Goal: Task Accomplishment & Management: Complete application form

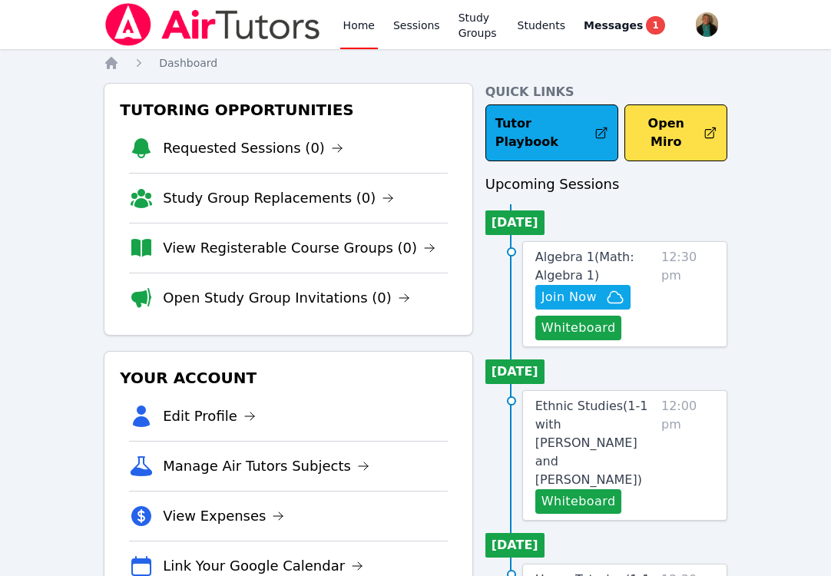
scroll to position [160, 0]
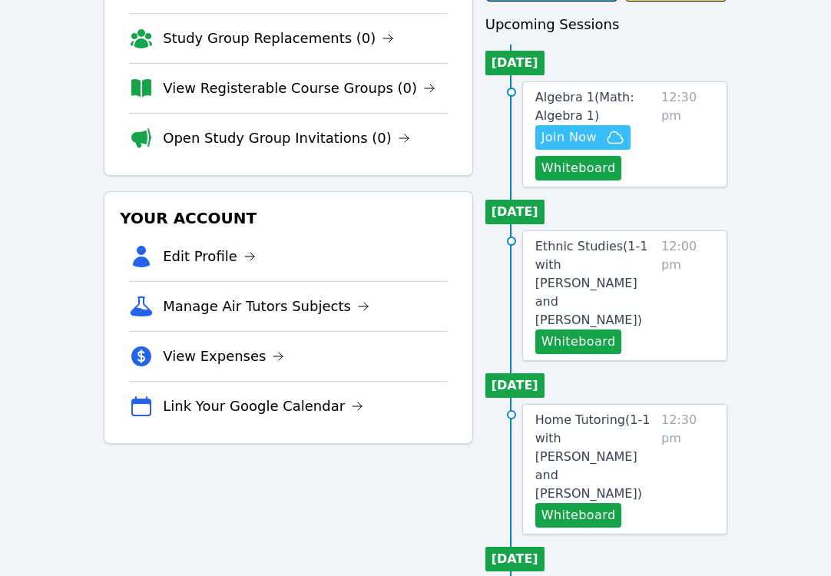
click at [576, 128] on span "Join Now" at bounding box center [568, 137] width 55 height 18
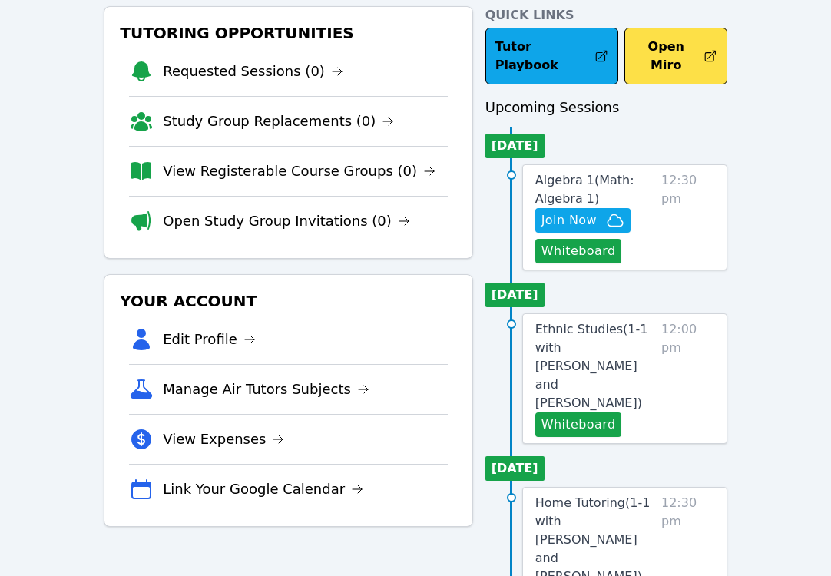
scroll to position [0, 0]
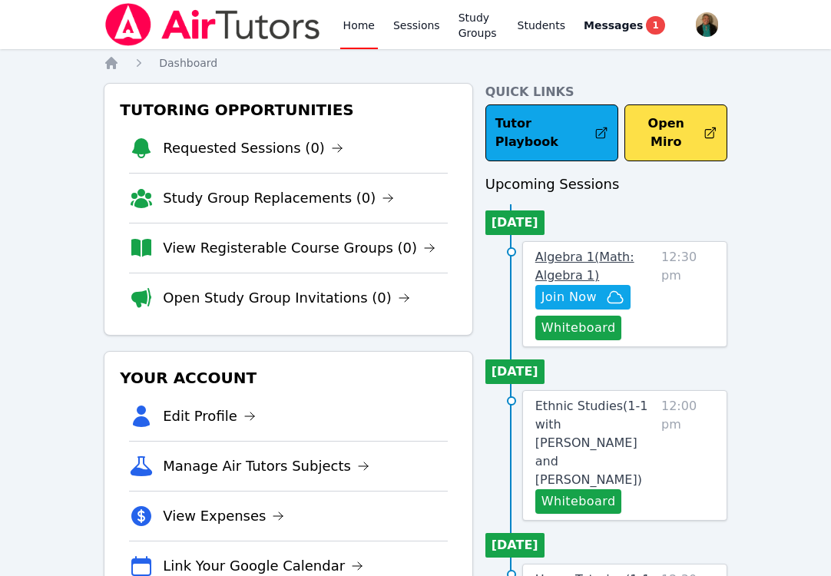
click at [574, 250] on span "Algebra 1 ( Math: Algebra 1 )" at bounding box center [584, 266] width 99 height 33
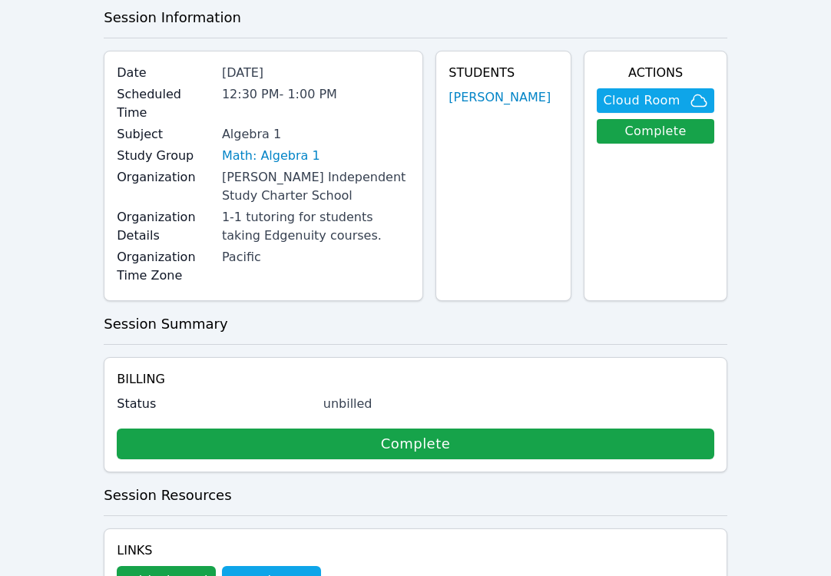
scroll to position [134, 0]
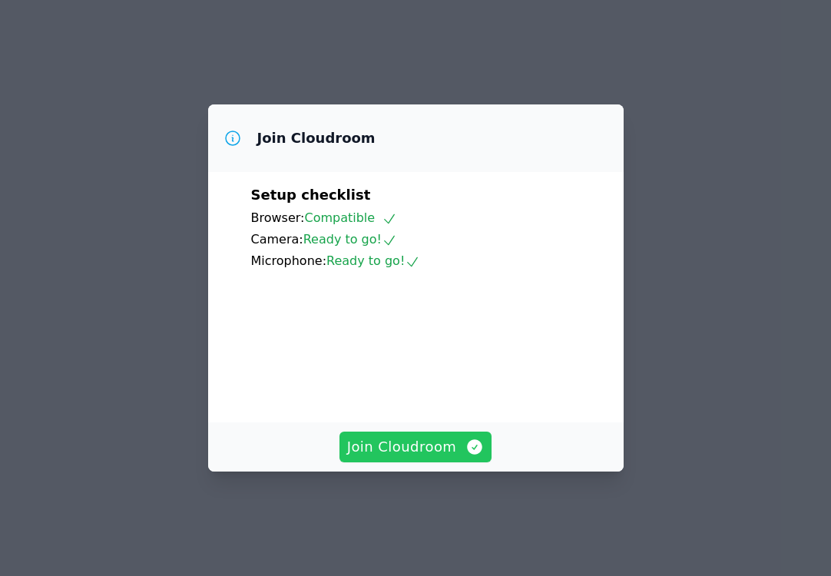
click at [418, 450] on button "Join Cloudroom" at bounding box center [415, 447] width 153 height 31
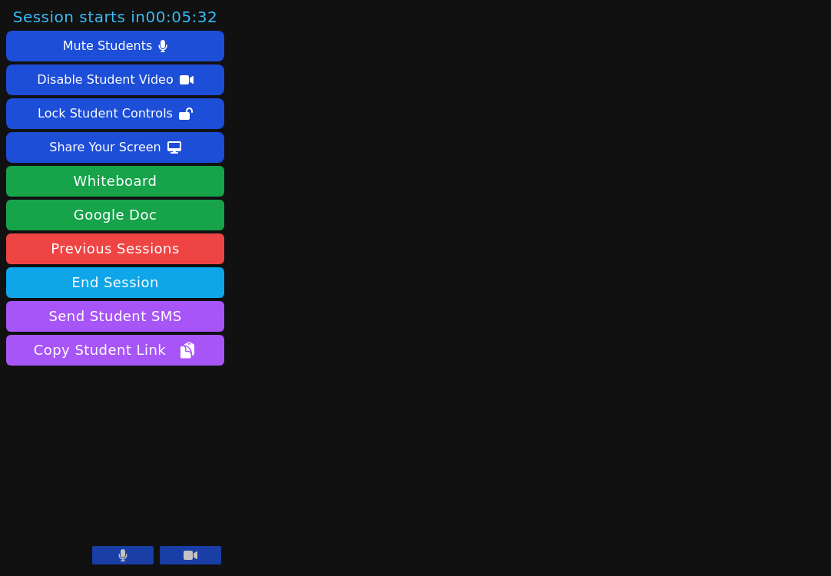
click at [111, 554] on button at bounding box center [122, 555] width 61 height 18
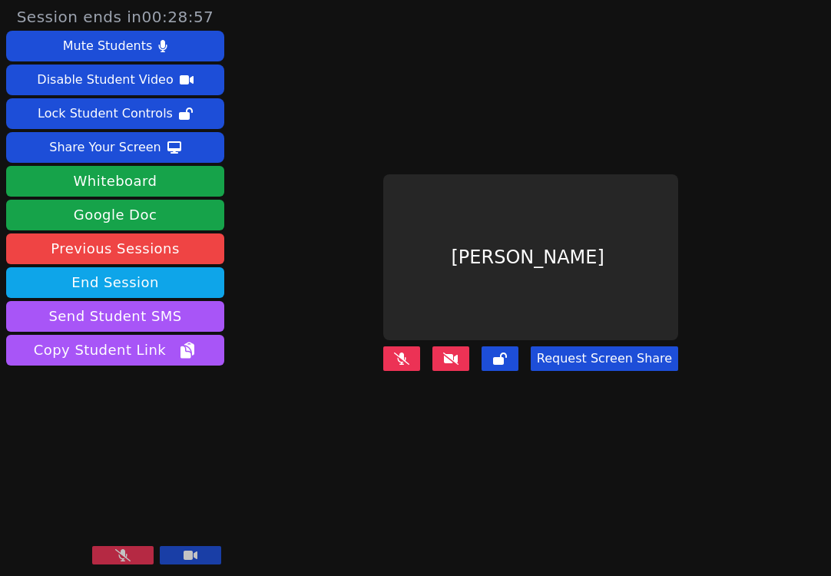
click at [107, 554] on button at bounding box center [122, 555] width 61 height 18
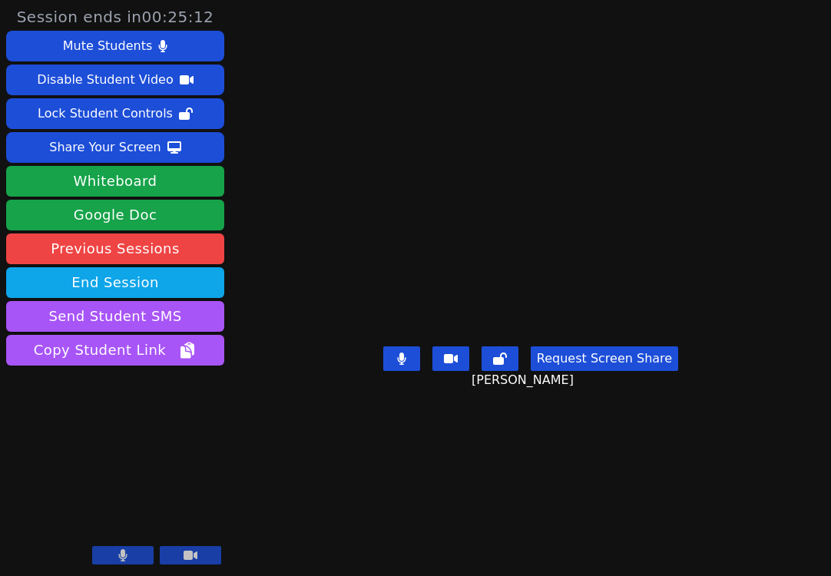
click at [617, 371] on button "Request Screen Share" at bounding box center [604, 358] width 147 height 25
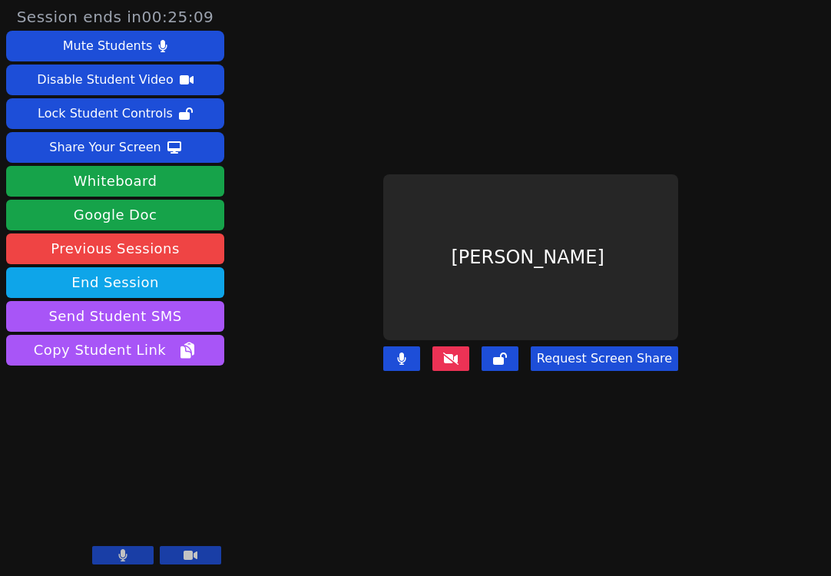
click at [604, 356] on button "Request Screen Share" at bounding box center [604, 358] width 147 height 25
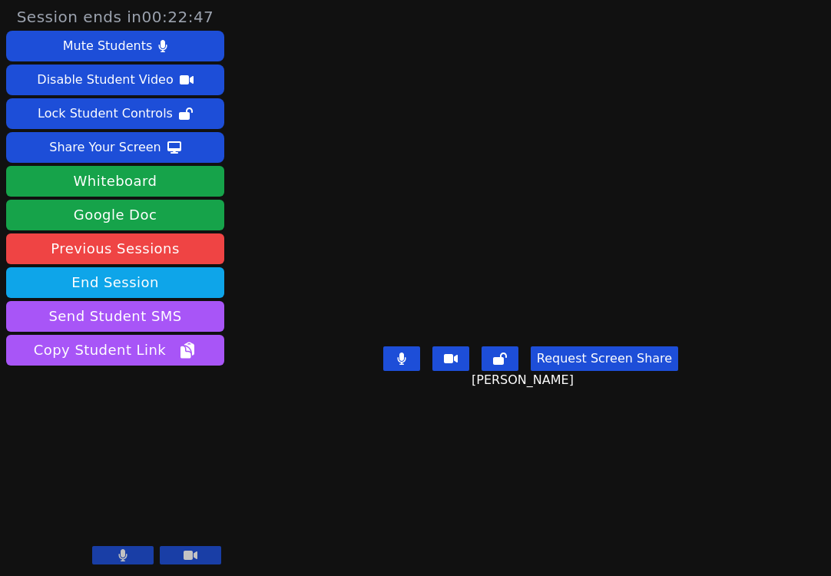
click at [601, 371] on button "Request Screen Share" at bounding box center [604, 358] width 147 height 25
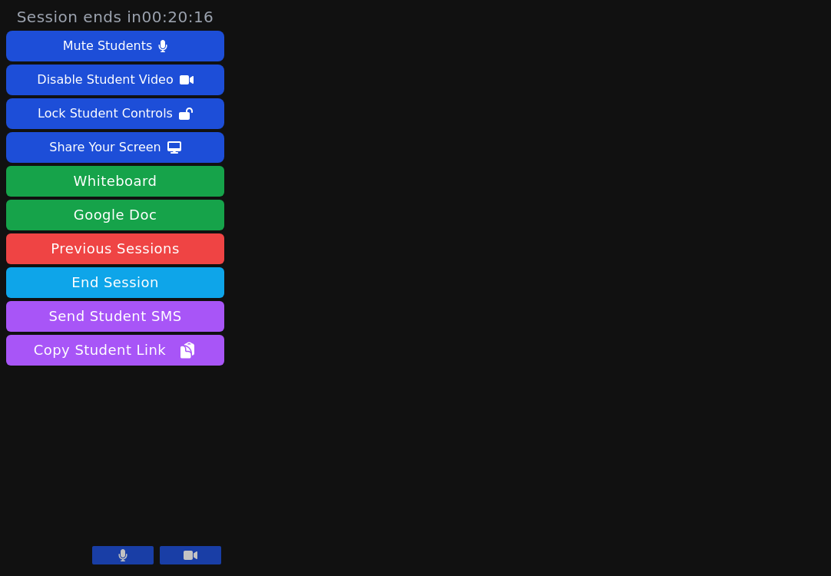
click at [121, 557] on icon at bounding box center [123, 555] width 8 height 12
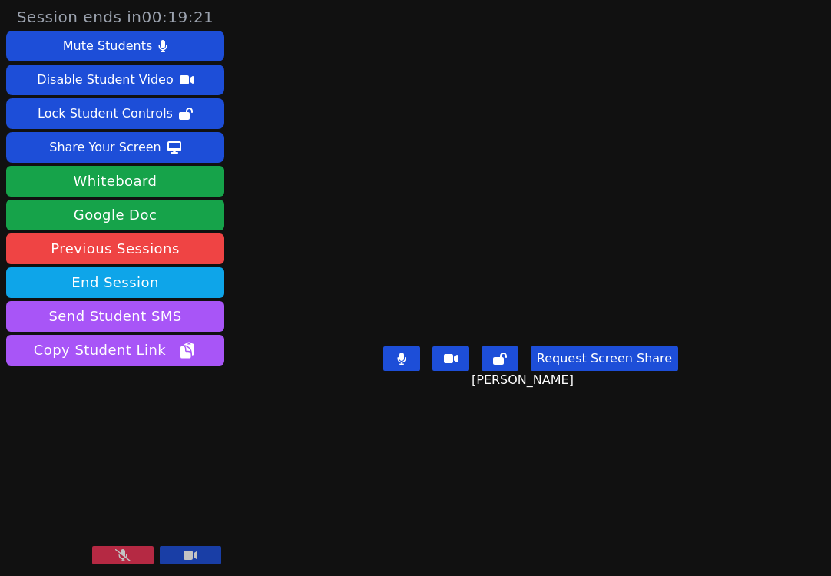
click at [121, 557] on icon at bounding box center [122, 555] width 15 height 12
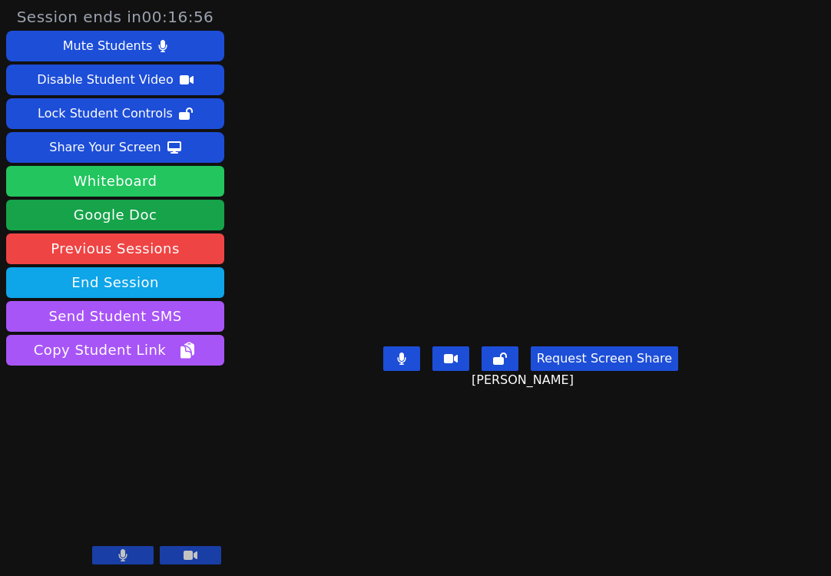
click at [154, 185] on button "Whiteboard" at bounding box center [115, 181] width 218 height 31
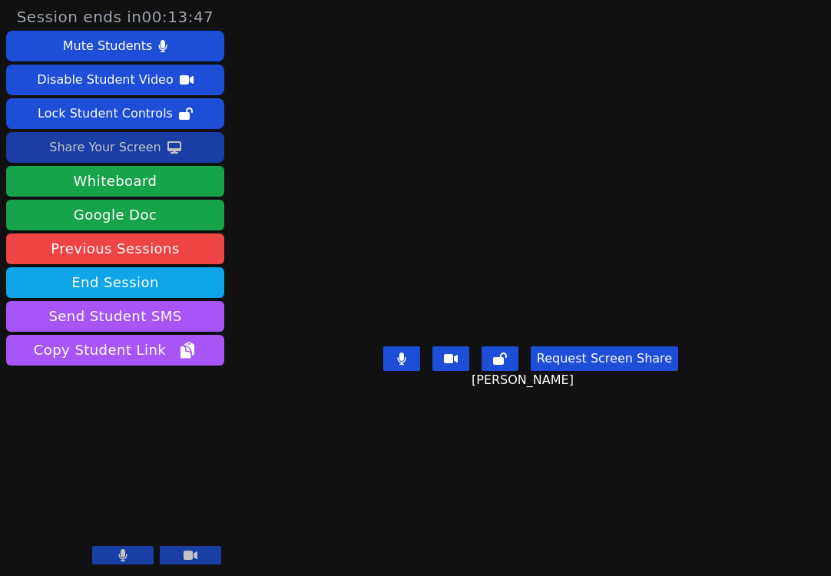
click at [90, 141] on div "Share Your Screen" at bounding box center [105, 147] width 112 height 25
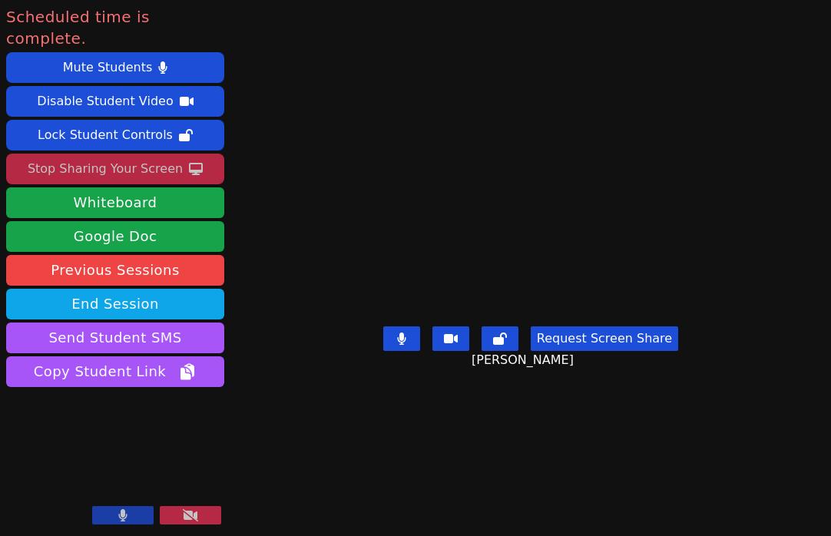
click at [157, 157] on div "Stop Sharing Your Screen" at bounding box center [105, 169] width 155 height 25
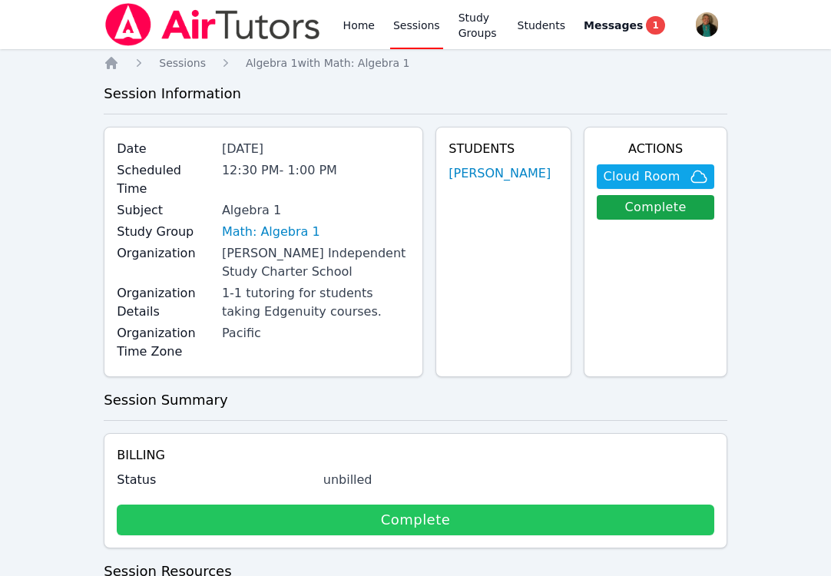
scroll to position [134, 0]
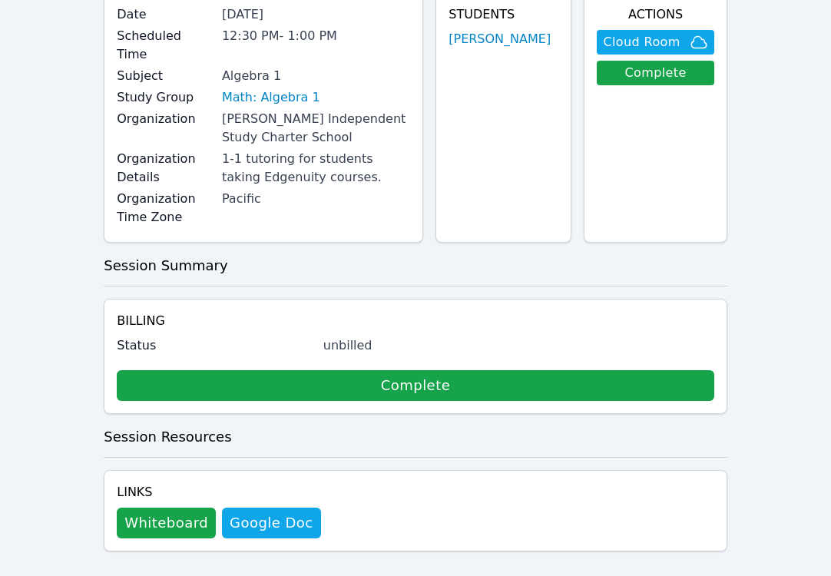
click at [373, 351] on div "Status unbilled Complete" at bounding box center [415, 368] width 597 height 64
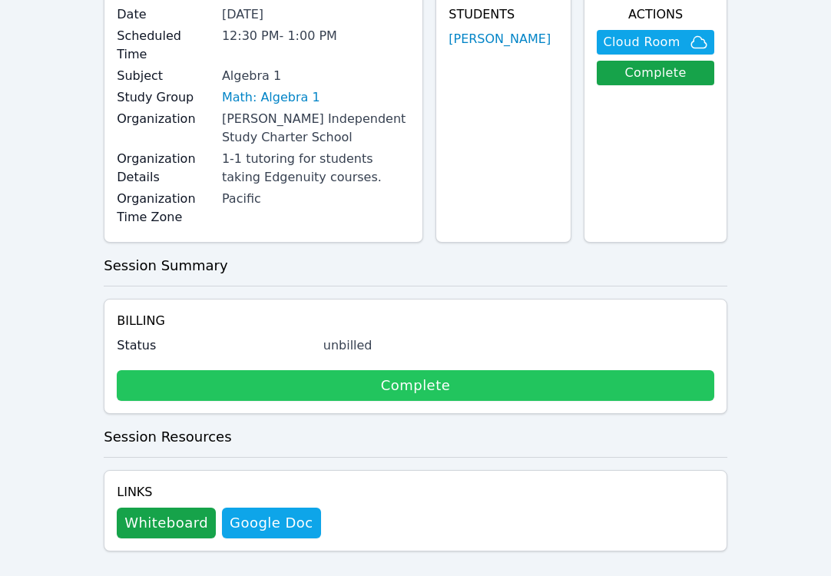
click at [375, 370] on link "Complete" at bounding box center [415, 385] width 597 height 31
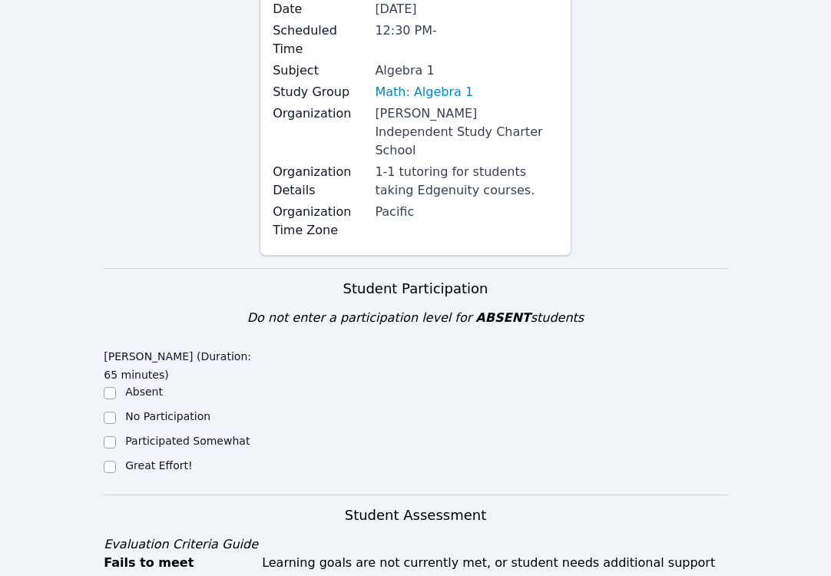
scroll to position [174, 0]
click at [111, 460] on input "Great Effort!" at bounding box center [110, 466] width 12 height 12
checkbox input "true"
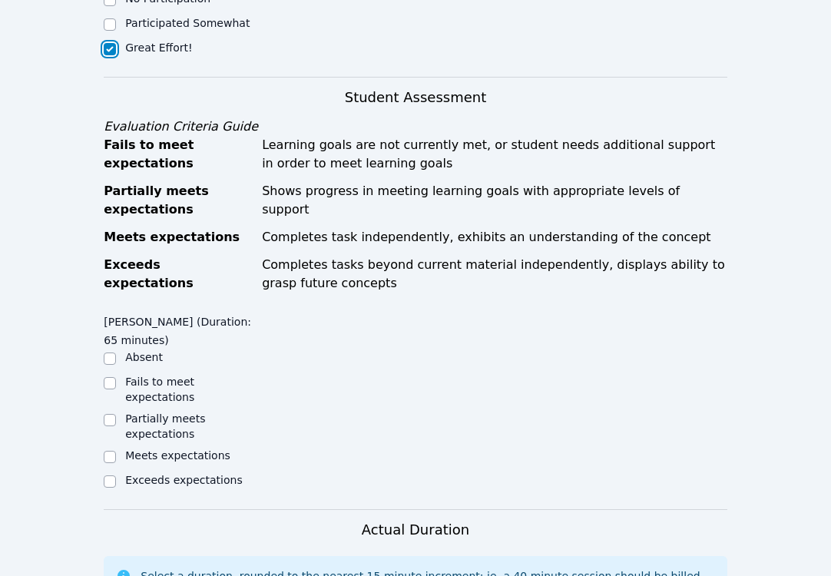
scroll to position [606, 0]
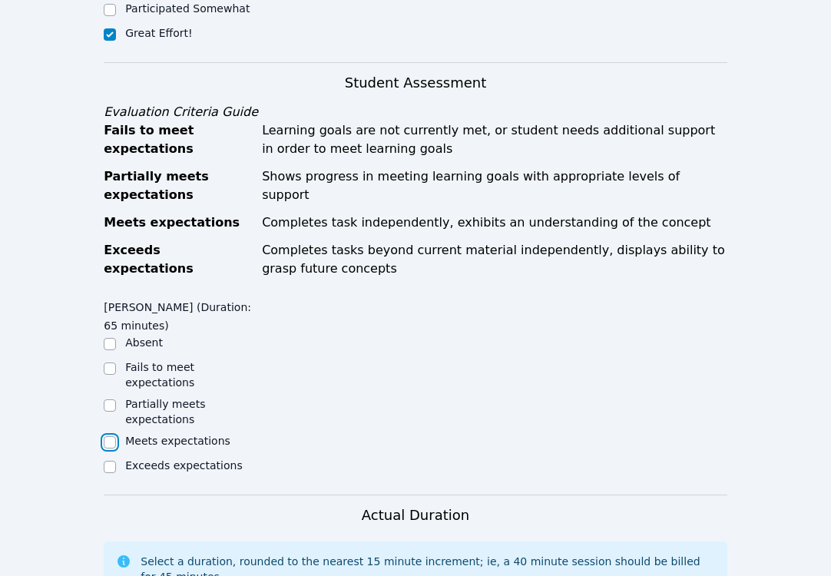
click at [110, 436] on input "Meets expectations" at bounding box center [110, 442] width 12 height 12
checkbox input "true"
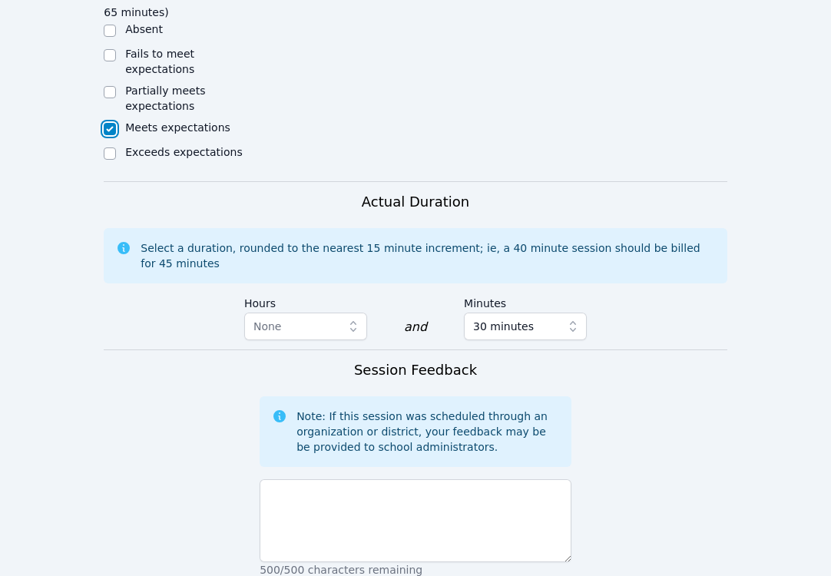
scroll to position [922, 0]
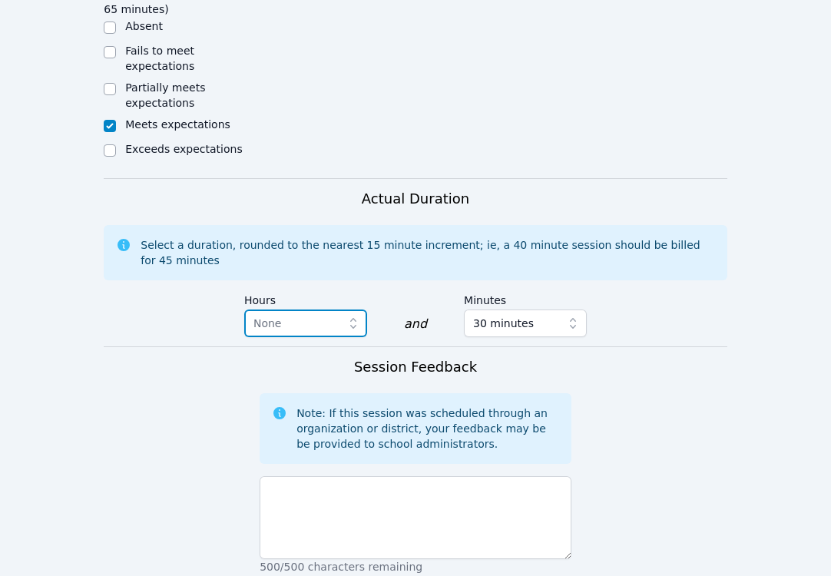
click at [281, 314] on span "None" at bounding box center [294, 323] width 83 height 18
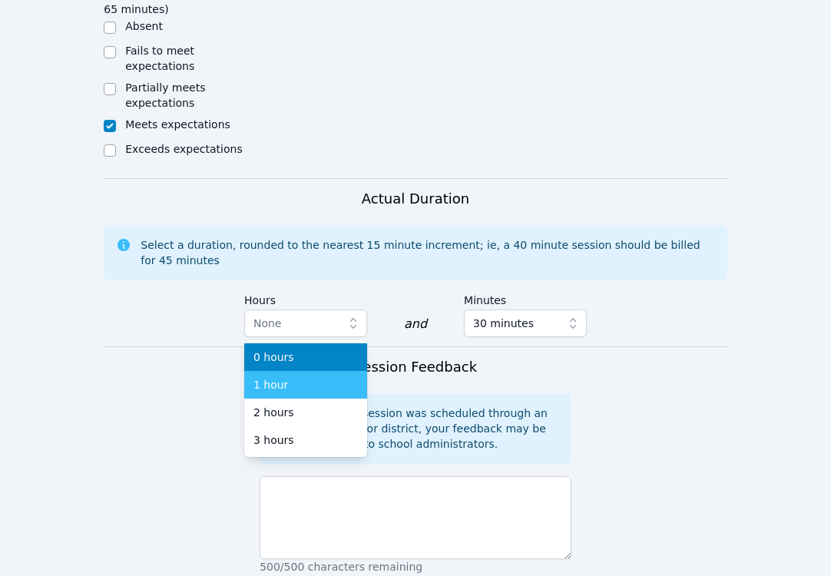
click at [271, 377] on span "1 hour" at bounding box center [270, 384] width 35 height 15
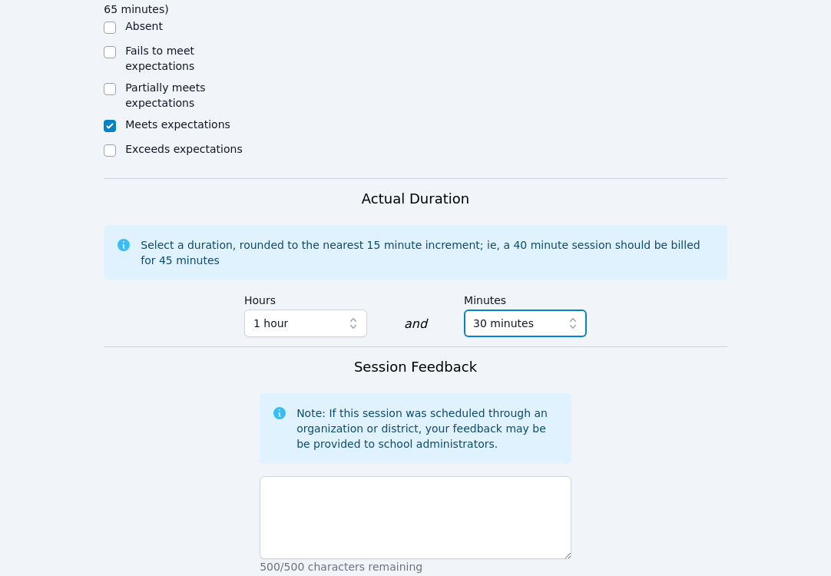
click at [510, 314] on span "30 minutes" at bounding box center [503, 323] width 61 height 18
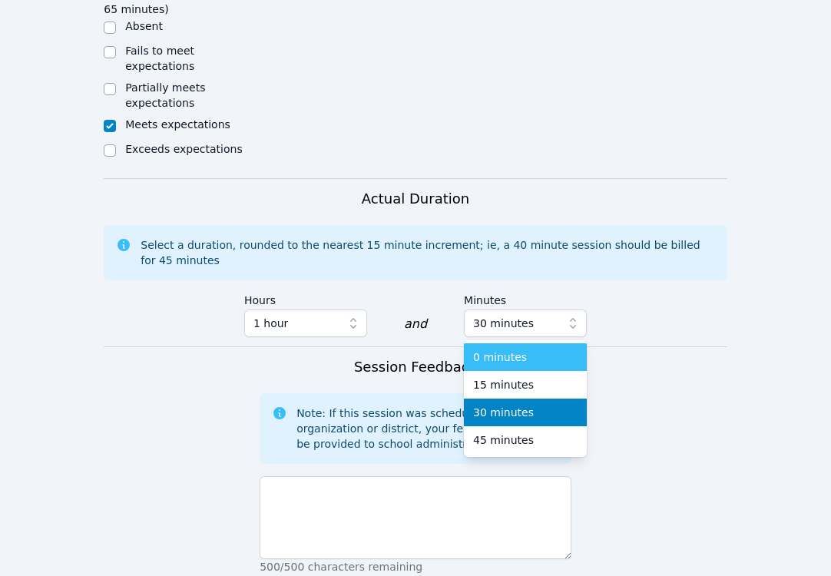
click at [498, 349] on span "0 minutes" at bounding box center [500, 356] width 54 height 15
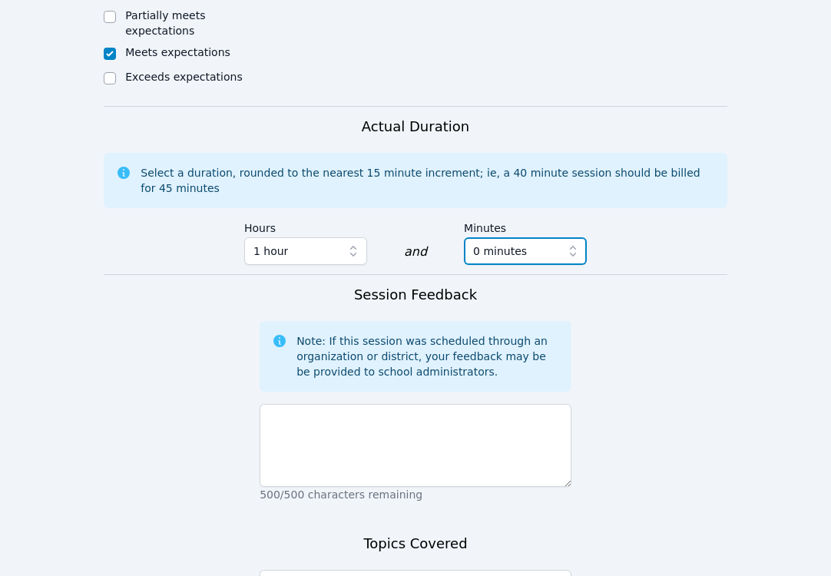
scroll to position [1000, 0]
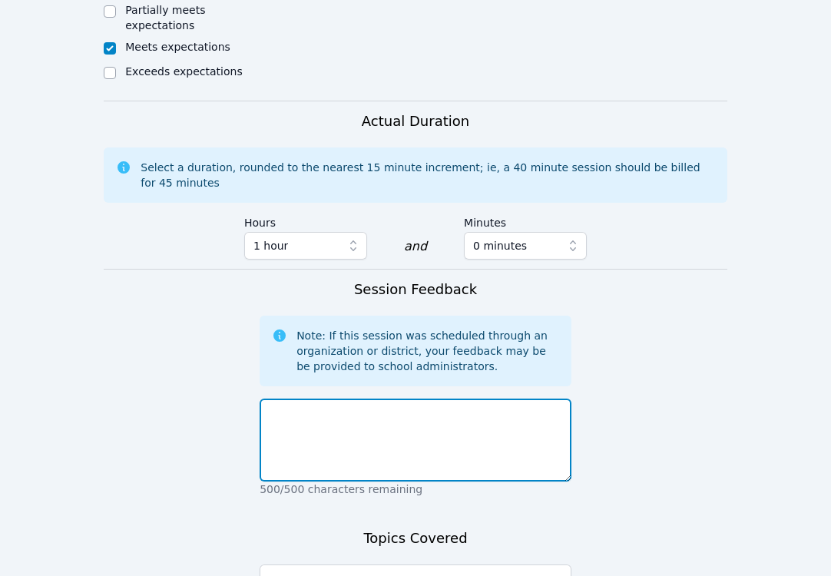
click at [425, 398] on textarea at bounding box center [416, 439] width 312 height 83
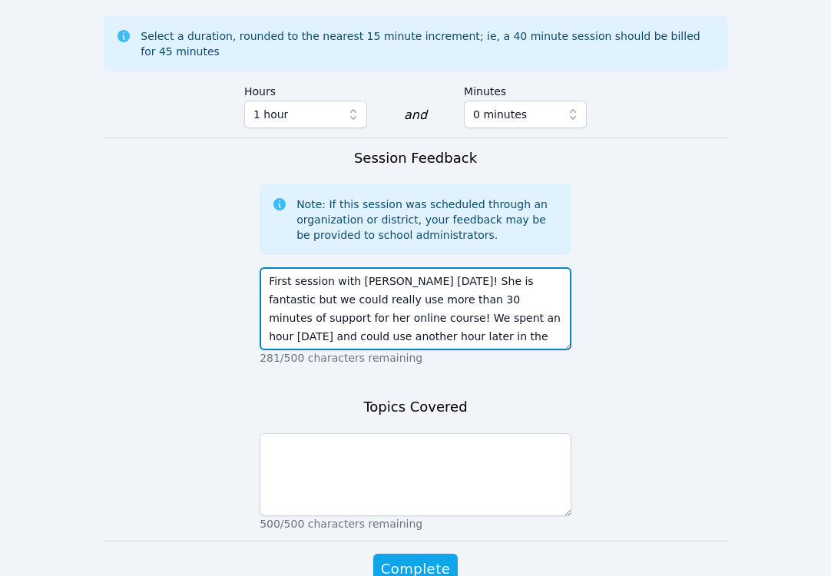
scroll to position [1143, 0]
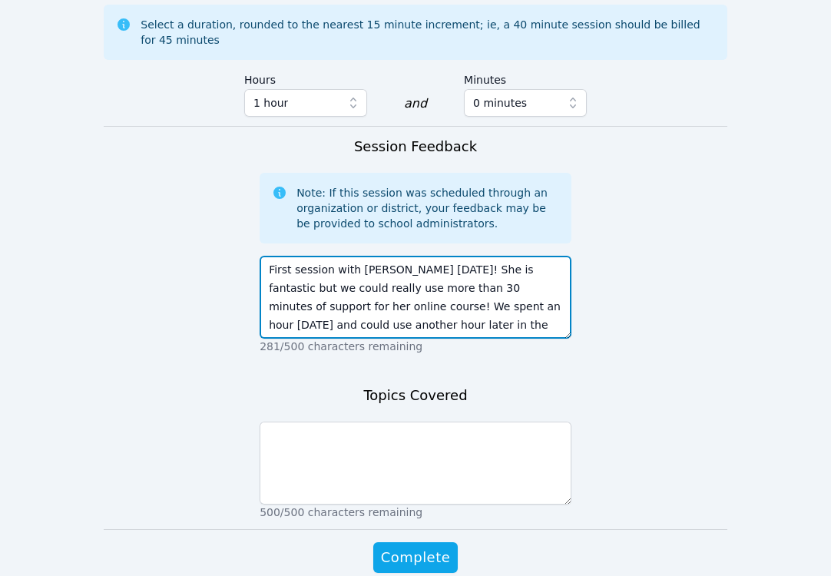
type textarea "First session with [PERSON_NAME] [DATE]! She is fantastic but we could really u…"
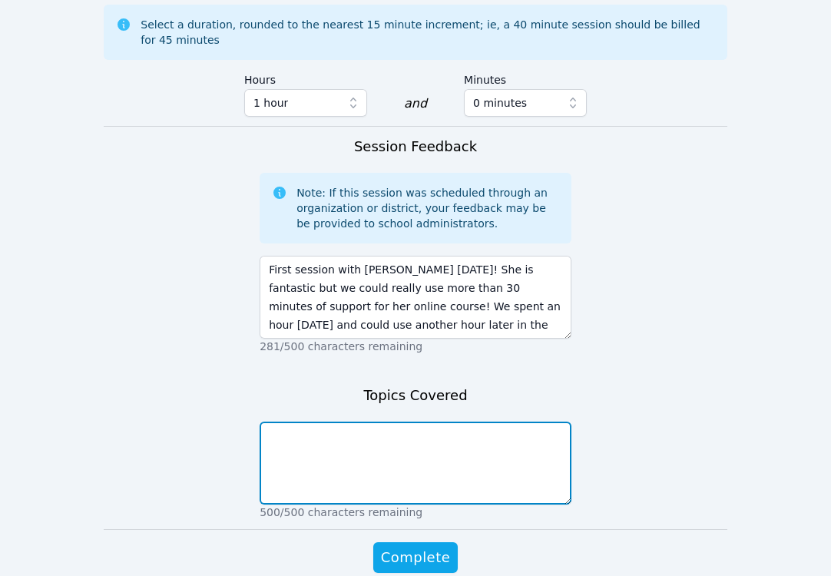
click at [395, 422] on textarea at bounding box center [416, 463] width 312 height 83
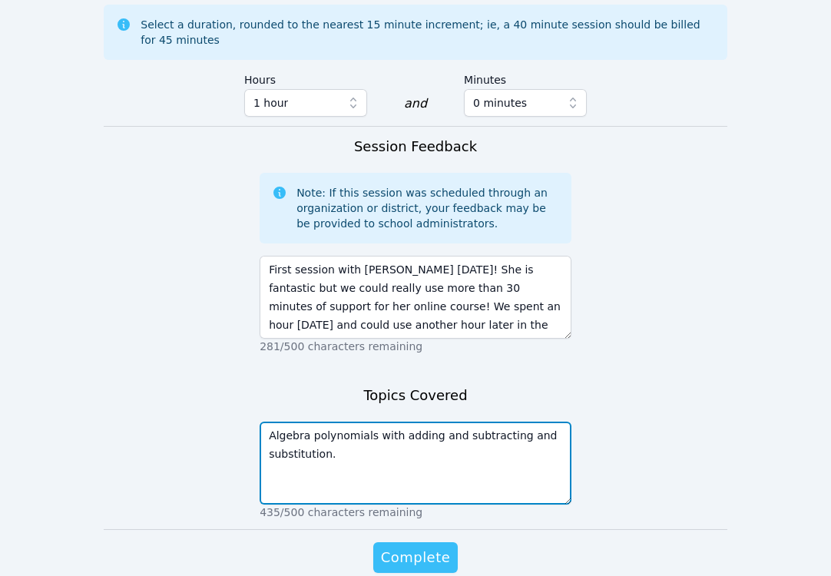
type textarea "Algebra polynomials with adding and subtracting and substitution."
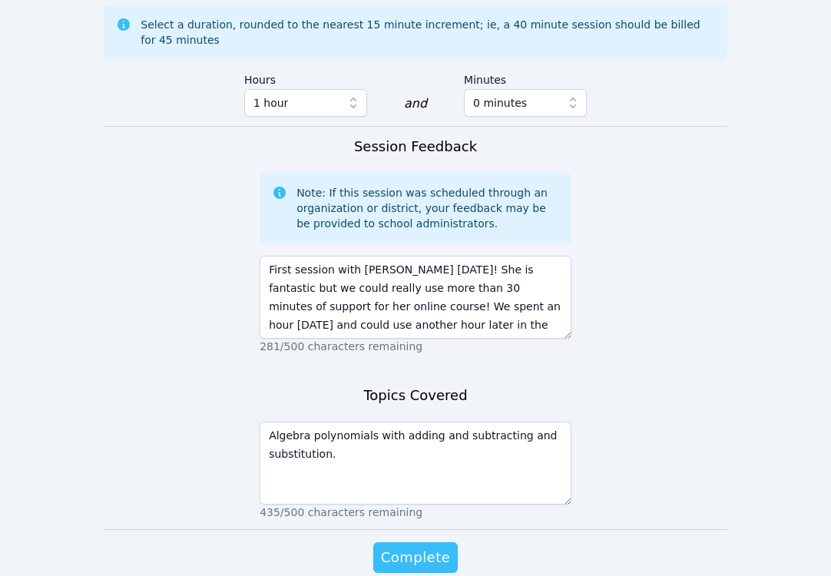
click at [425, 547] on span "Complete" at bounding box center [415, 557] width 69 height 21
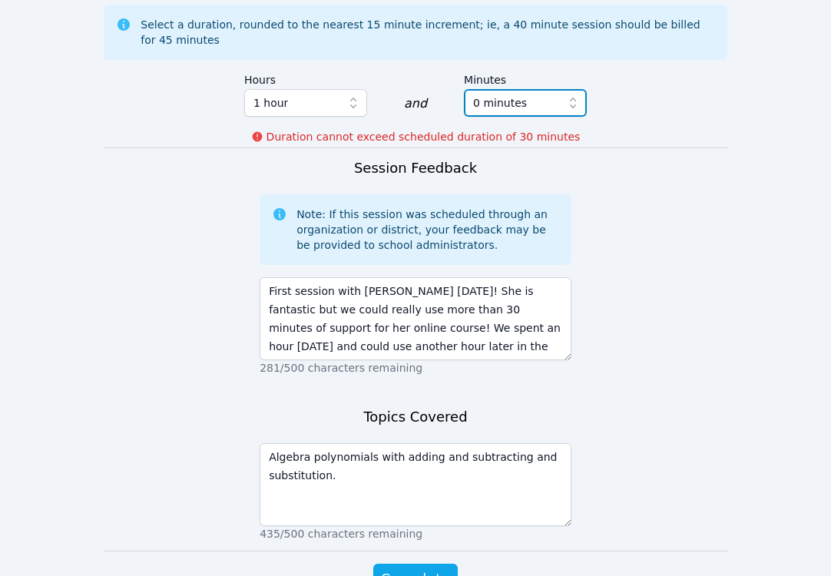
click at [502, 94] on span "0 minutes" at bounding box center [500, 103] width 54 height 18
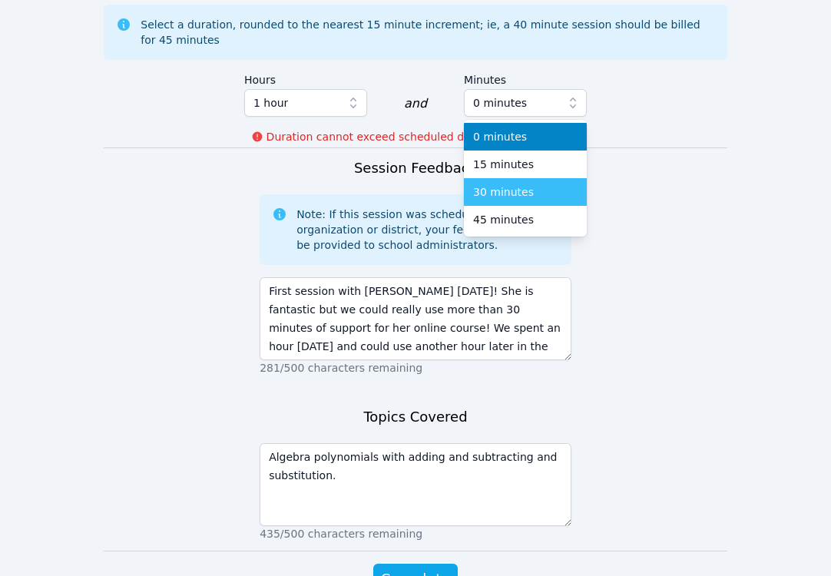
click at [485, 184] on span "30 minutes" at bounding box center [503, 191] width 61 height 15
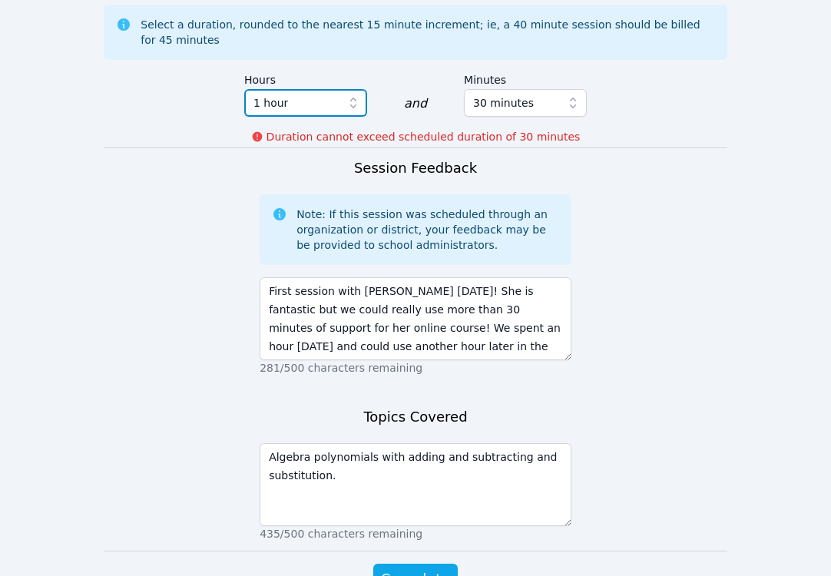
click at [350, 95] on icon "button" at bounding box center [353, 102] width 15 height 15
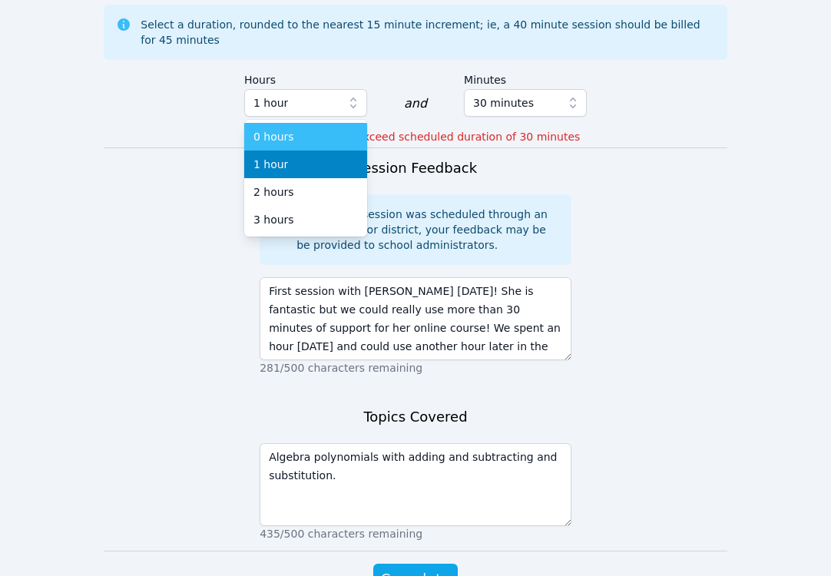
click at [324, 129] on div "0 hours" at bounding box center [305, 136] width 104 height 15
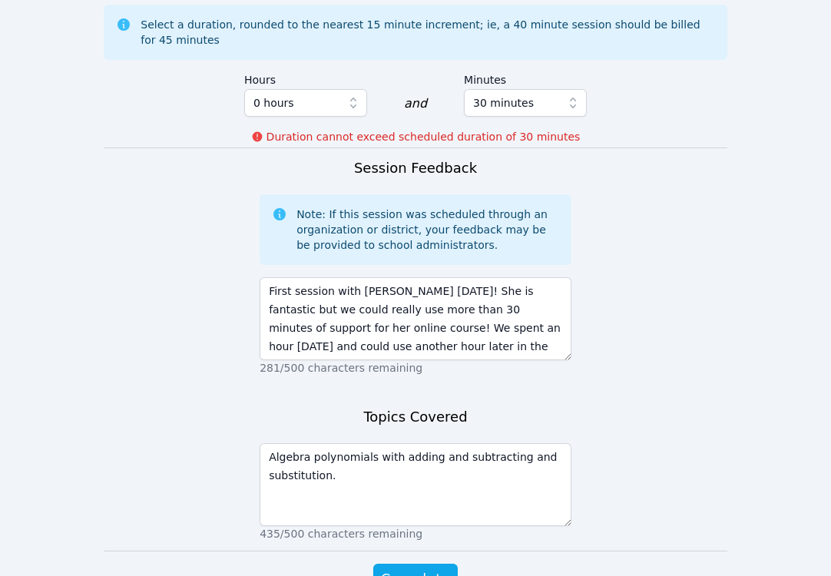
click at [289, 157] on div "Session Feedback Note: If this session was scheduled through an organization or…" at bounding box center [416, 270] width 312 height 227
click at [417, 568] on span "Complete" at bounding box center [415, 578] width 69 height 21
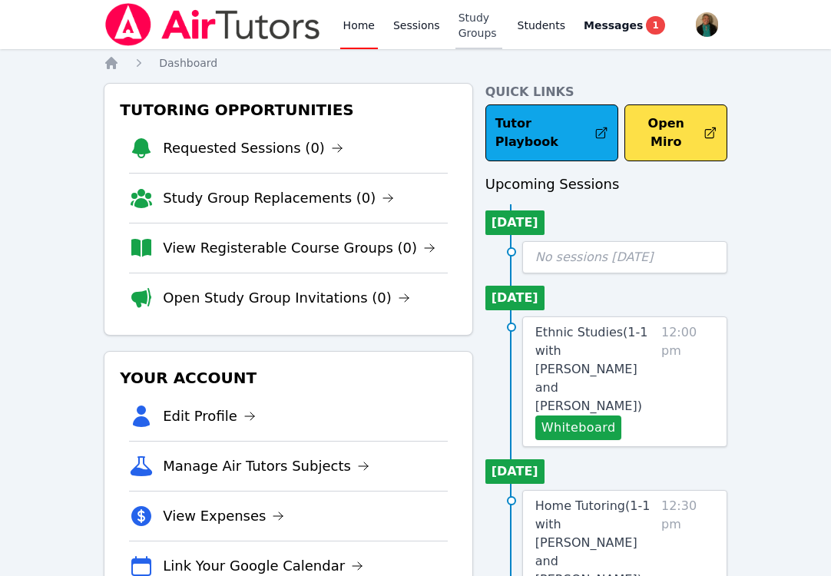
click at [469, 29] on link "Study Groups" at bounding box center [478, 24] width 47 height 49
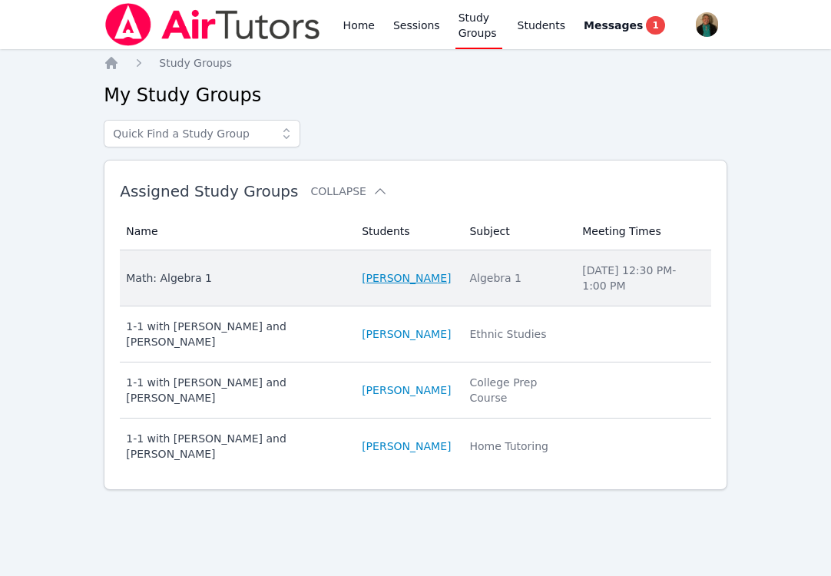
click at [389, 284] on link "[PERSON_NAME]" at bounding box center [406, 277] width 89 height 15
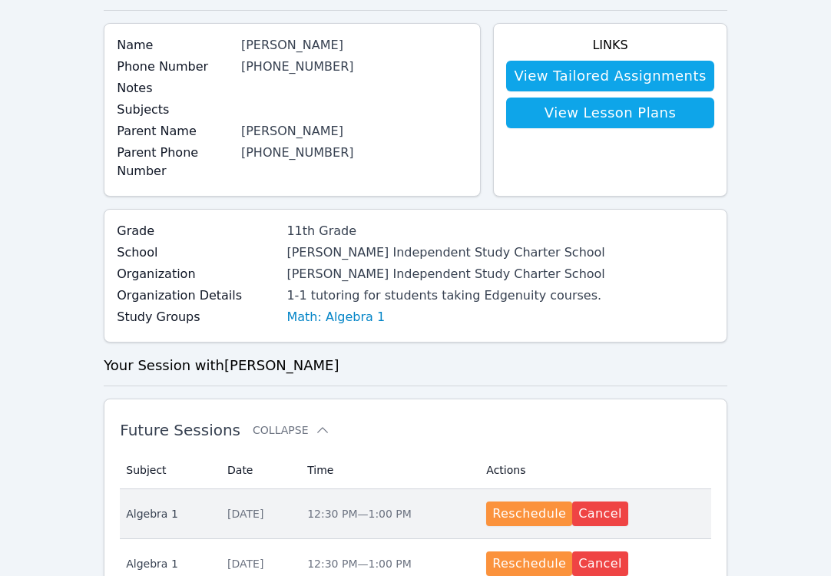
scroll to position [103, 0]
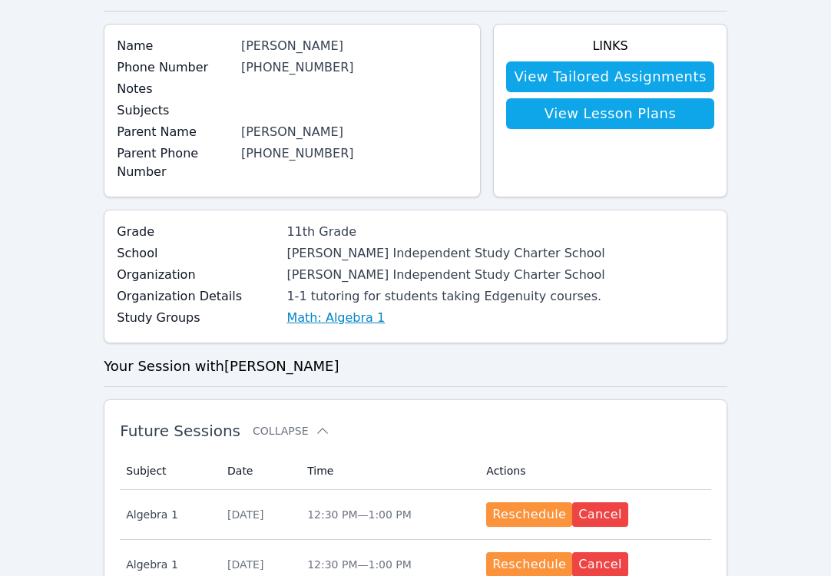
click at [309, 318] on link "Math: Algebra 1" at bounding box center [335, 318] width 98 height 18
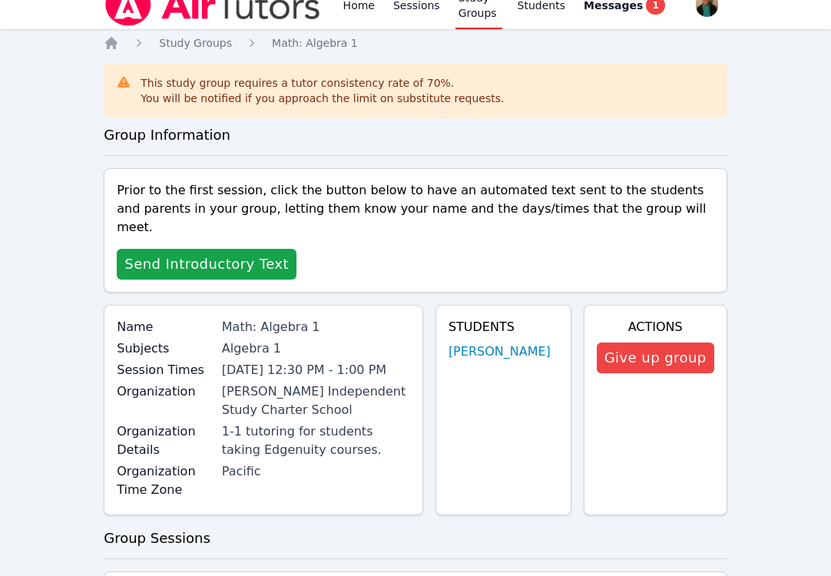
scroll to position [21, 0]
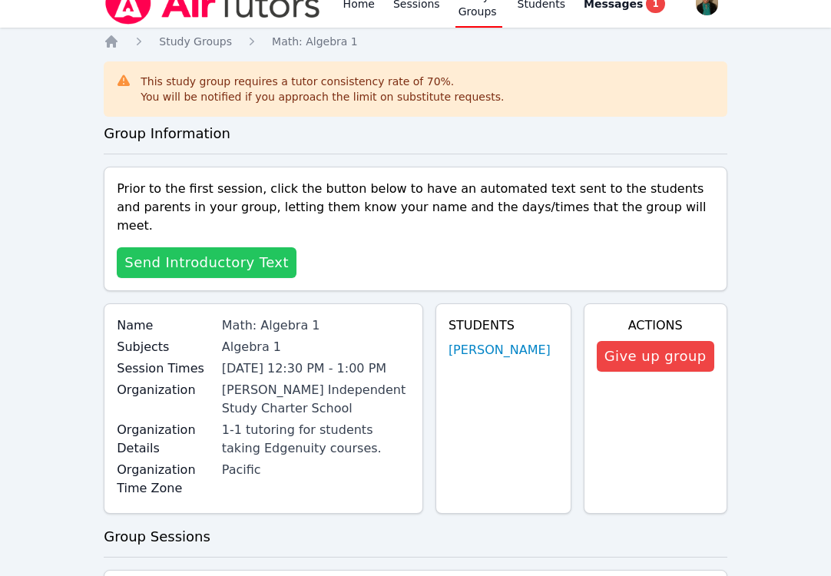
click at [258, 252] on span "Send Introductory Text" at bounding box center [206, 262] width 164 height 21
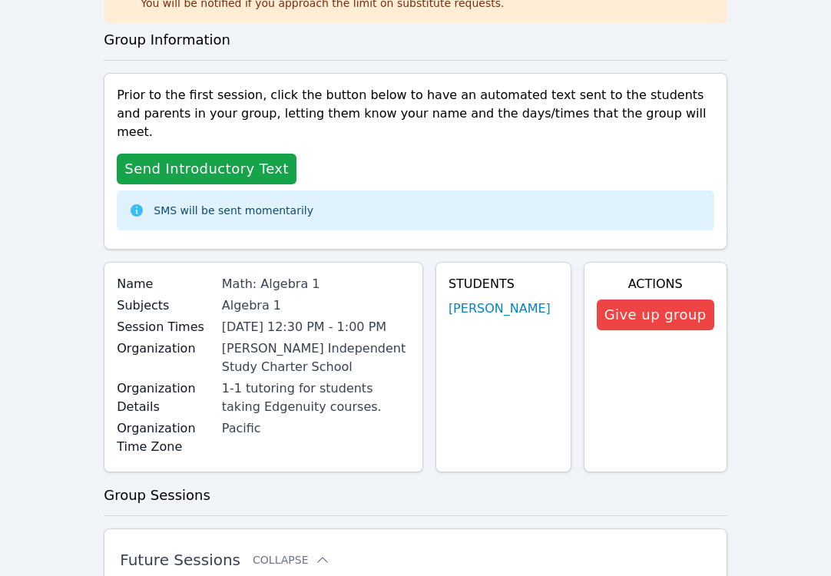
scroll to position [0, 0]
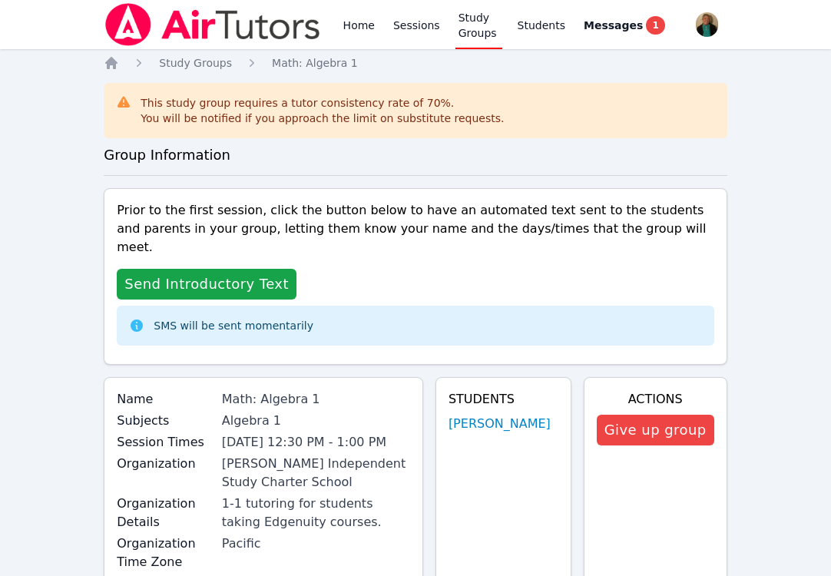
click at [472, 30] on link "Study Groups" at bounding box center [478, 24] width 47 height 49
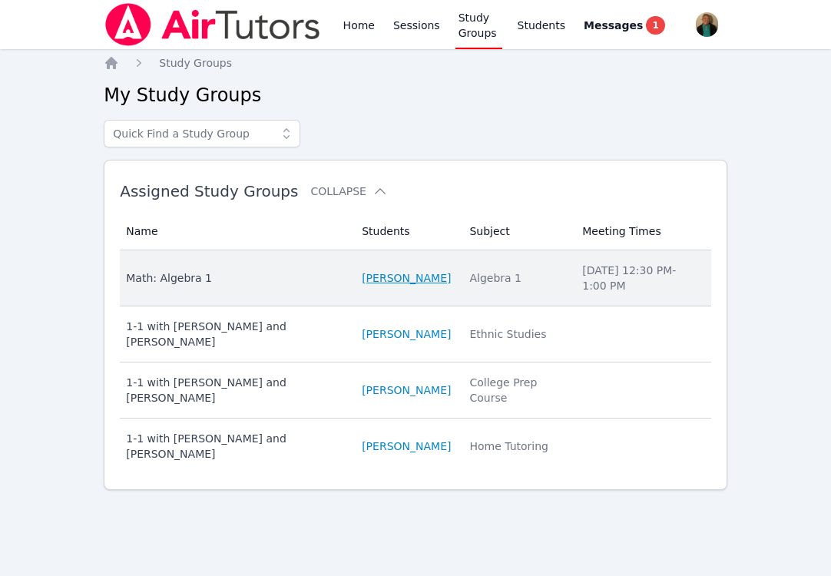
click at [380, 278] on link "[PERSON_NAME]" at bounding box center [406, 277] width 89 height 15
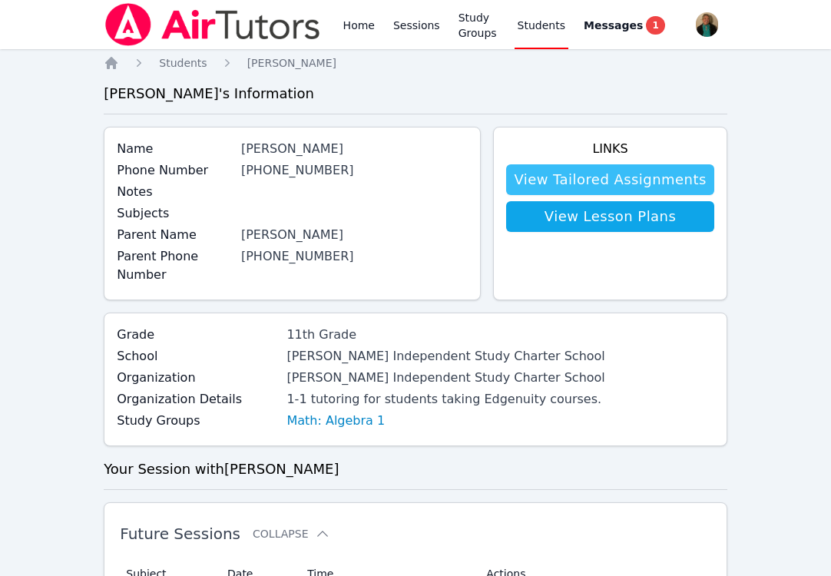
click at [577, 170] on link "View Tailored Assignments" at bounding box center [609, 179] width 207 height 31
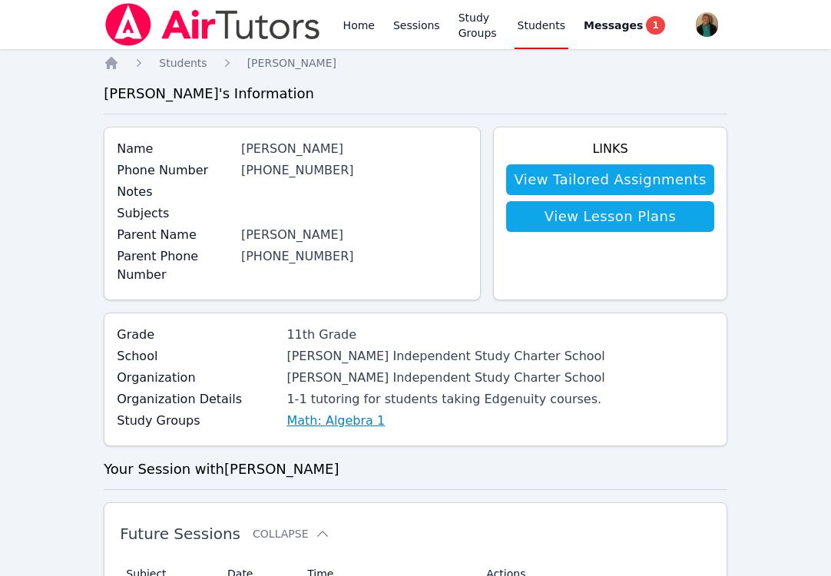
click at [323, 425] on link "Math: Algebra 1" at bounding box center [335, 421] width 98 height 18
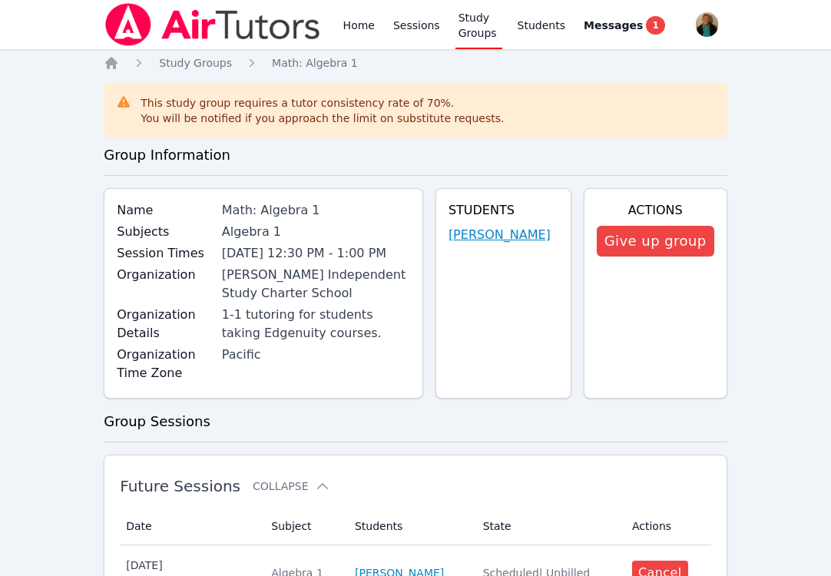
click at [510, 233] on link "[PERSON_NAME]" at bounding box center [499, 235] width 102 height 18
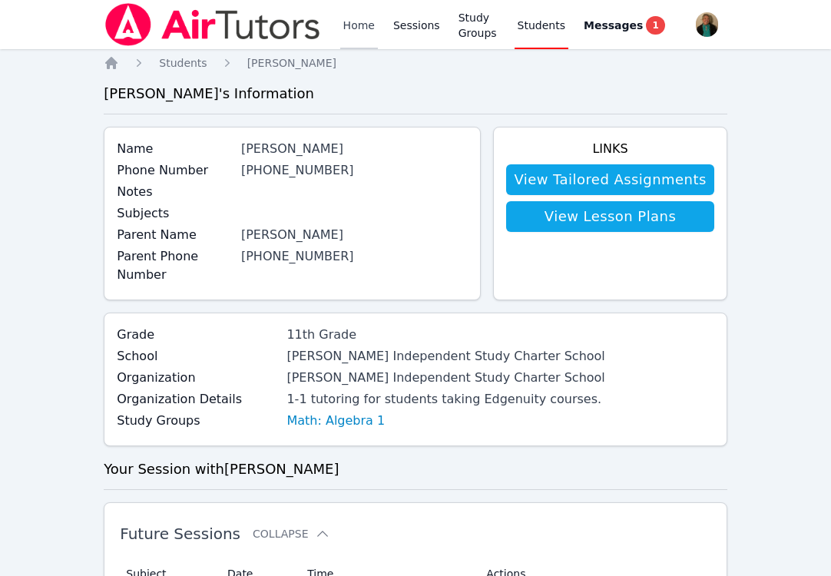
click at [353, 24] on link "Home" at bounding box center [359, 24] width 38 height 49
